Goal: Task Accomplishment & Management: Manage account settings

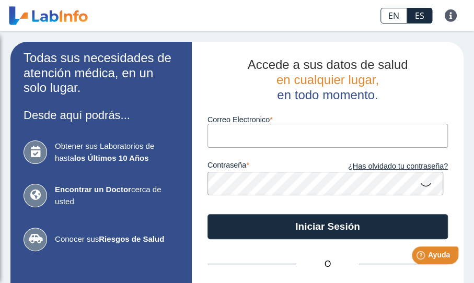
click at [263, 142] on input "Correo Electronico" at bounding box center [328, 136] width 241 height 24
type input "[EMAIL_ADDRESS][DOMAIN_NAME]"
click at [315, 134] on input "[EMAIL_ADDRESS][DOMAIN_NAME]" at bounding box center [328, 136] width 241 height 24
click at [306, 135] on input "[EMAIL_ADDRESS][DOMAIN_NAME]" at bounding box center [328, 136] width 241 height 24
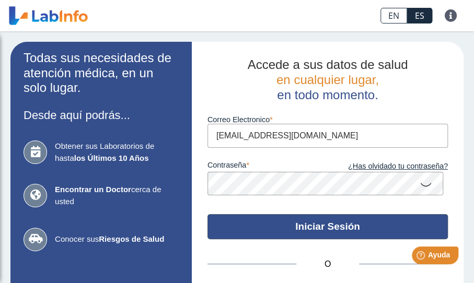
click at [313, 226] on button "Iniciar Sesión" at bounding box center [328, 226] width 241 height 25
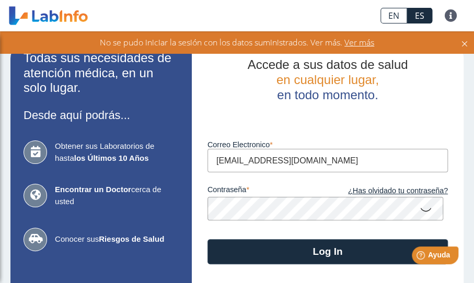
click at [324, 164] on input "[EMAIL_ADDRESS][DOMAIN_NAME]" at bounding box center [328, 161] width 241 height 24
drag, startPoint x: 324, startPoint y: 164, endPoint x: 118, endPoint y: 155, distance: 206.2
click at [118, 155] on app-login "Todas sus necesidades de atención médica, en un solo lugar. Desde aquí podrás..…" at bounding box center [236, 231] width 453 height 379
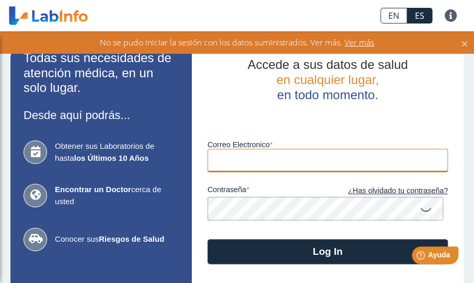
click at [212, 154] on input "Correo Electronico" at bounding box center [328, 161] width 241 height 24
type input "[EMAIL_ADDRESS][DOMAIN_NAME]"
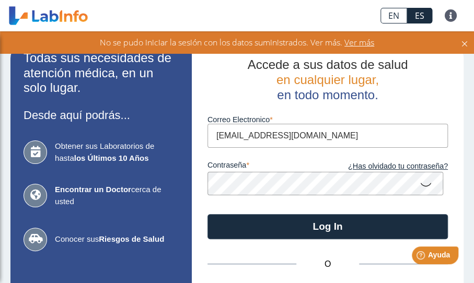
click at [181, 180] on app-login "Todas sus necesidades de atención médica, en un solo lugar. Desde aquí podrás..…" at bounding box center [236, 218] width 453 height 353
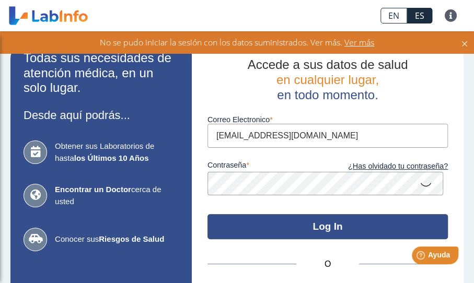
click at [307, 221] on button "Log In" at bounding box center [328, 226] width 241 height 25
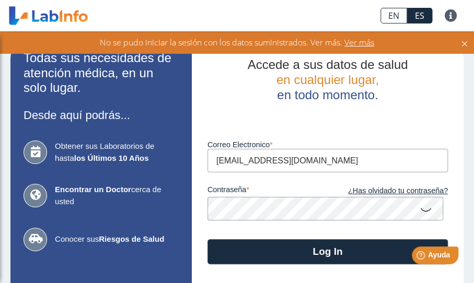
click at [464, 41] on icon at bounding box center [465, 43] width 8 height 12
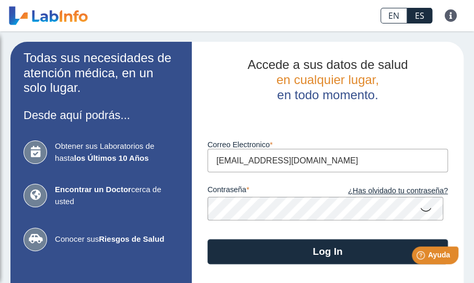
drag, startPoint x: 322, startPoint y: 162, endPoint x: 127, endPoint y: 163, distance: 195.6
click at [127, 163] on app-login "Todas sus necesidades de atención médica, en un solo lugar. Desde aquí podrás..…" at bounding box center [236, 231] width 453 height 379
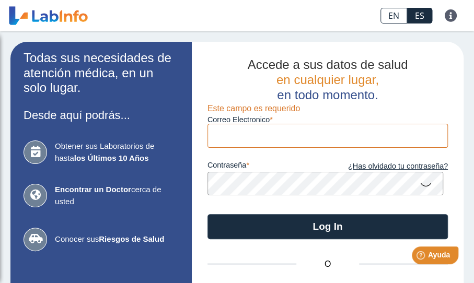
click at [156, 210] on app-login "Todas sus necesidades de atención médica, en un solo lugar. Desde aquí podrás..…" at bounding box center [236, 218] width 453 height 353
